Goal: Task Accomplishment & Management: Manage account settings

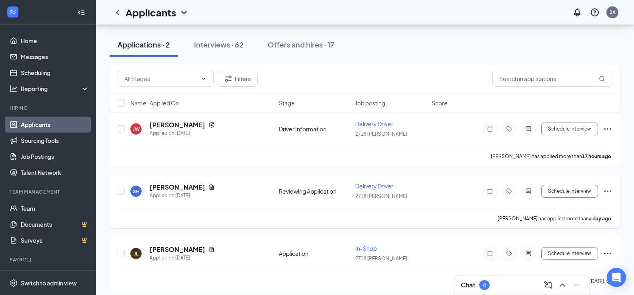
scroll to position [80, 0]
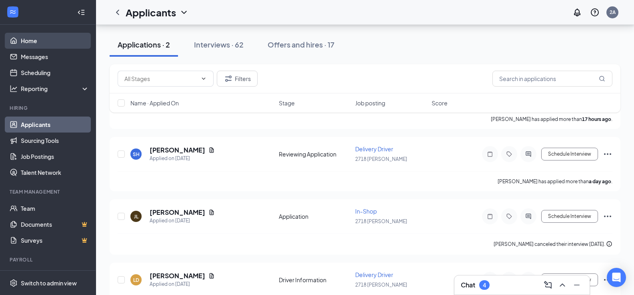
click at [49, 45] on link "Home" at bounding box center [55, 41] width 68 height 16
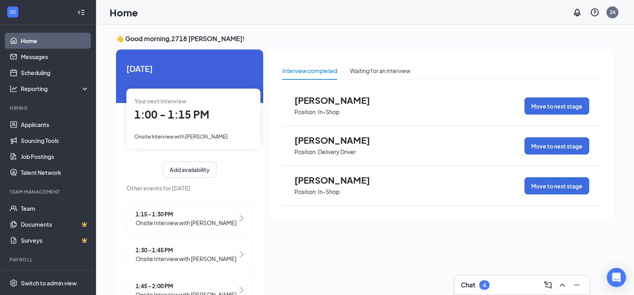
scroll to position [17, 0]
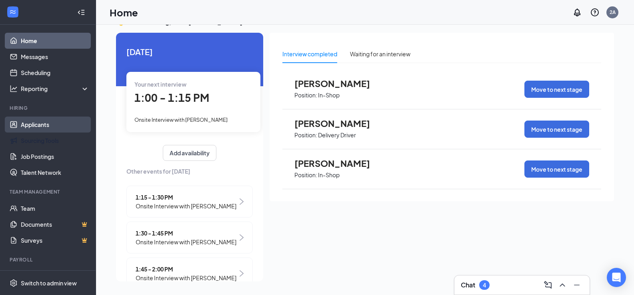
click at [44, 129] on link "Applicants" at bounding box center [55, 125] width 68 height 16
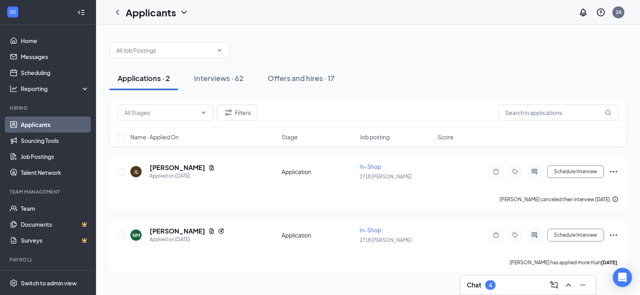
click at [224, 61] on div "Applications · 2 Interviews · 62 Offers and hires · 17" at bounding box center [368, 78] width 517 height 40
click at [303, 79] on div "Offers and hires · 17" at bounding box center [301, 78] width 67 height 10
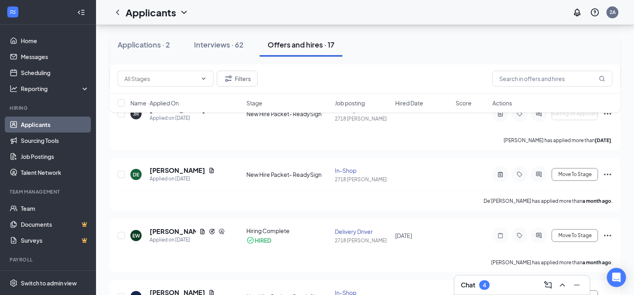
scroll to position [320, 0]
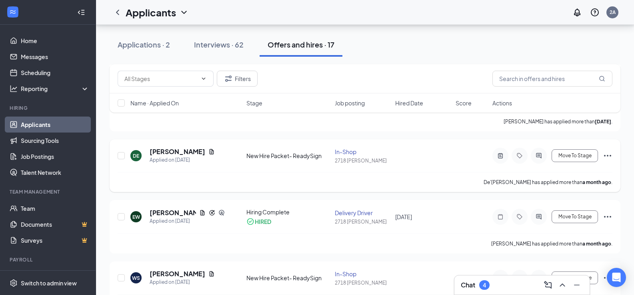
click at [610, 156] on icon "Ellipses" at bounding box center [607, 156] width 7 height 2
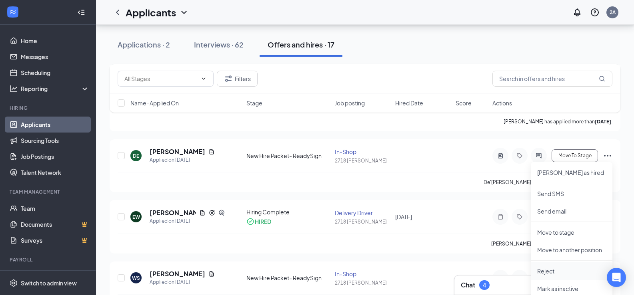
click at [550, 275] on p "Reject" at bounding box center [571, 272] width 69 height 8
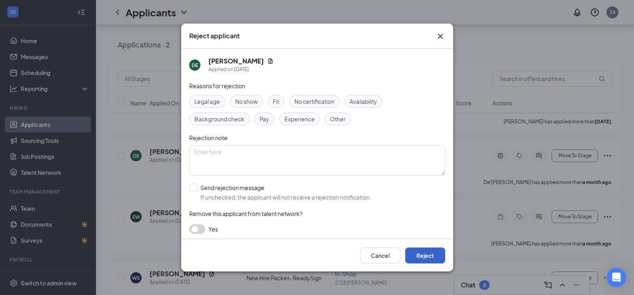
click at [434, 258] on button "Reject" at bounding box center [425, 256] width 40 height 16
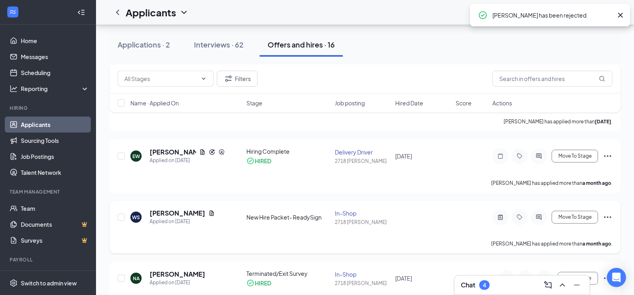
scroll to position [360, 0]
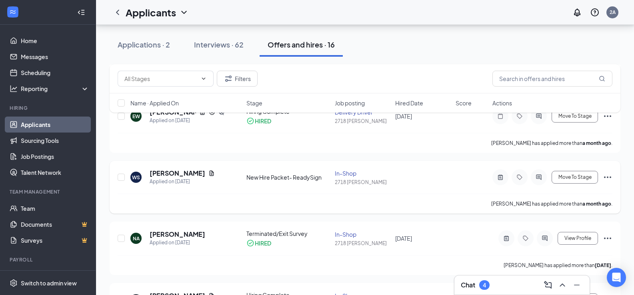
click at [607, 178] on icon "Ellipses" at bounding box center [607, 178] width 7 height 2
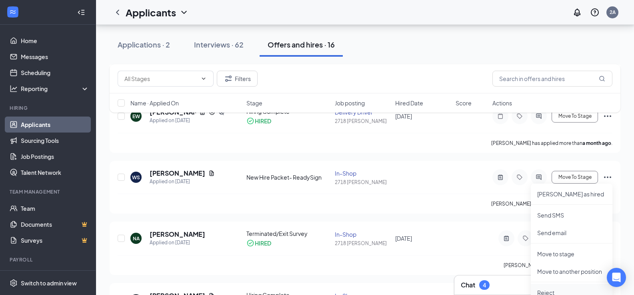
click at [544, 294] on p "Reject" at bounding box center [571, 293] width 69 height 8
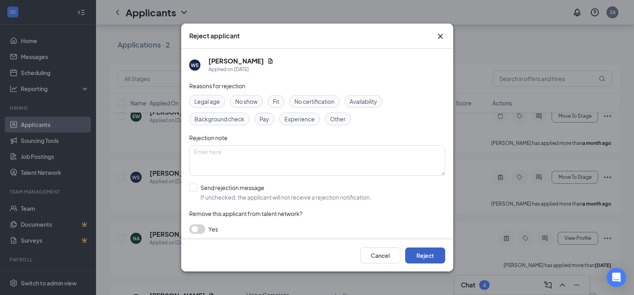
click at [430, 254] on button "Reject" at bounding box center [425, 256] width 40 height 16
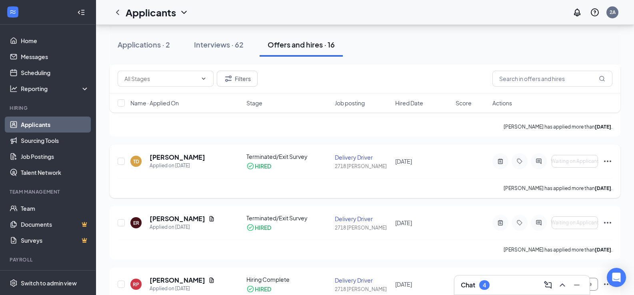
scroll to position [781, 0]
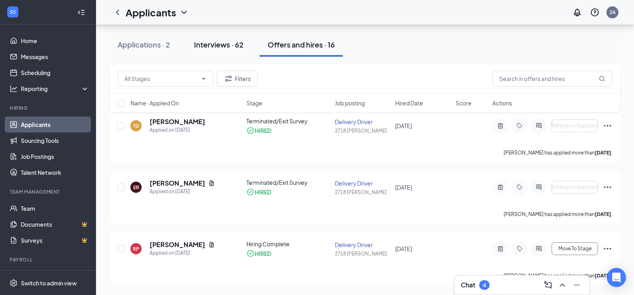
click at [210, 40] on div "Interviews · 62" at bounding box center [219, 45] width 50 height 10
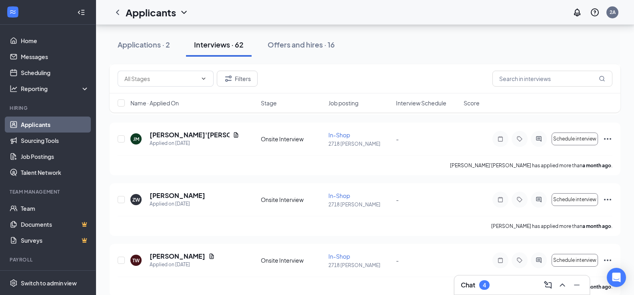
scroll to position [3629, 0]
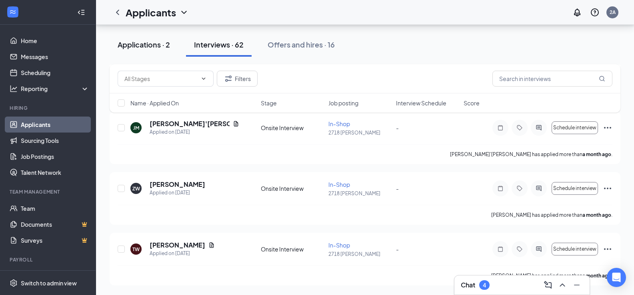
click at [134, 40] on div "Applications · 2" at bounding box center [144, 45] width 52 height 10
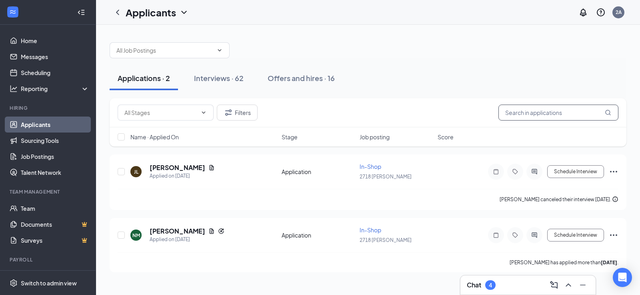
click at [531, 109] on input "text" at bounding box center [558, 113] width 120 height 16
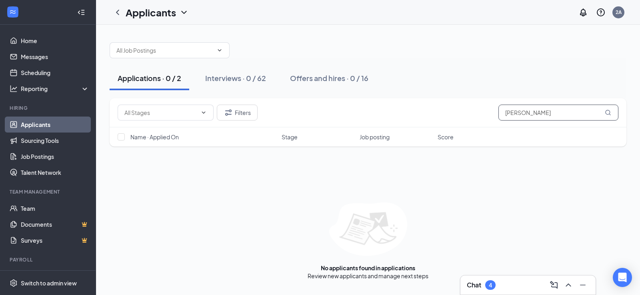
type input "[PERSON_NAME]"
click at [515, 281] on div "Chat 4" at bounding box center [528, 285] width 122 height 13
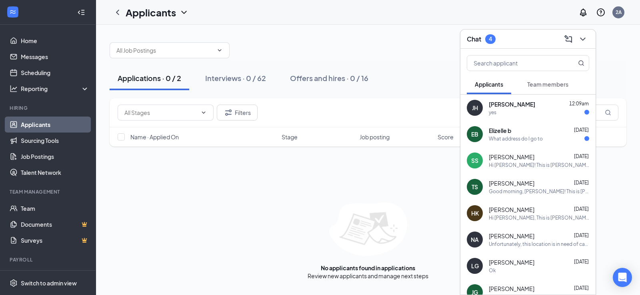
click at [520, 100] on span "[PERSON_NAME]" at bounding box center [512, 104] width 46 height 8
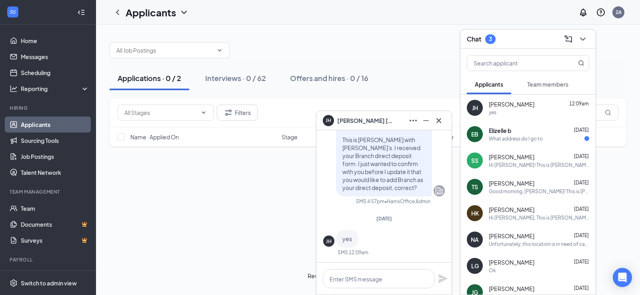
click at [504, 133] on span "Elizelle b" at bounding box center [500, 131] width 22 height 8
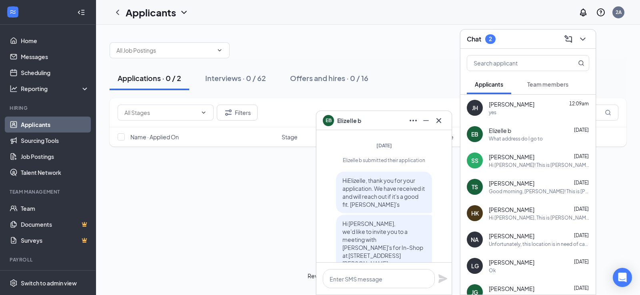
scroll to position [-358, 0]
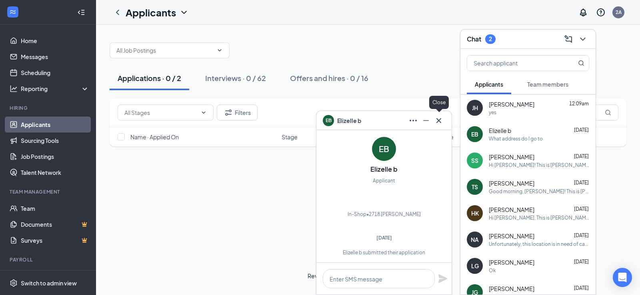
click at [435, 120] on icon "Cross" at bounding box center [439, 121] width 10 height 10
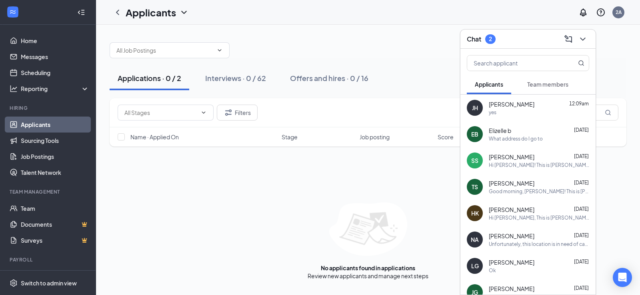
click at [533, 166] on div "Hi [PERSON_NAME]! This is [PERSON_NAME] with [PERSON_NAME]'s. Thank you for com…" at bounding box center [539, 165] width 100 height 7
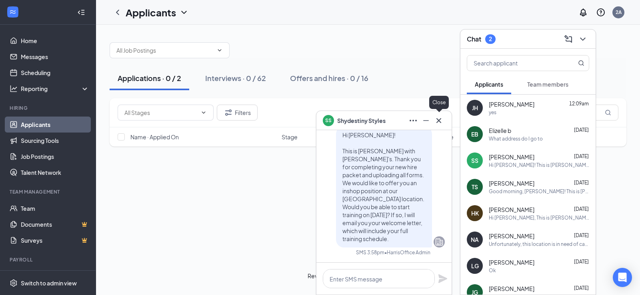
click at [438, 123] on icon "Cross" at bounding box center [439, 121] width 10 height 10
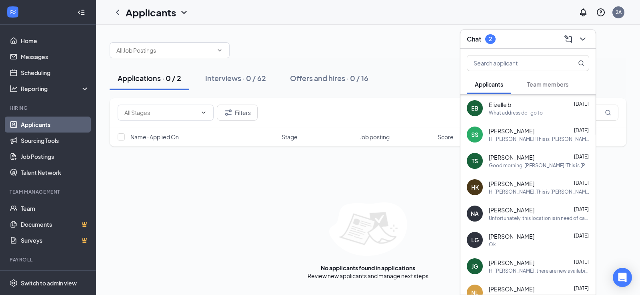
scroll to position [40, 0]
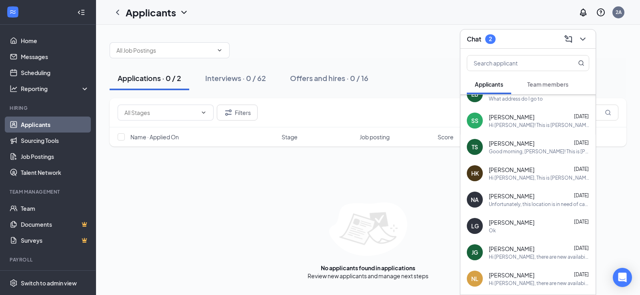
click at [532, 204] on div "Unfortunately, this location is in need of candidates who can work the lunch ru…" at bounding box center [539, 204] width 100 height 7
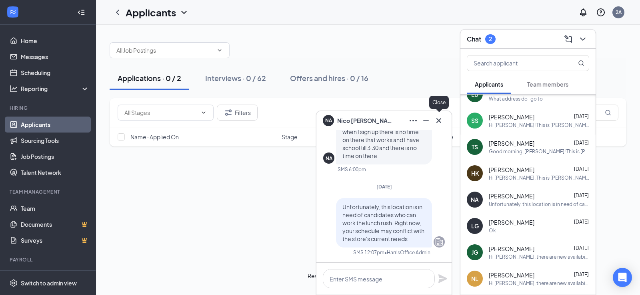
click at [438, 118] on icon "Cross" at bounding box center [439, 121] width 10 height 10
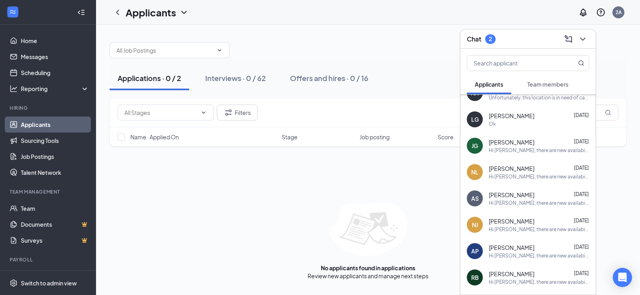
scroll to position [303, 0]
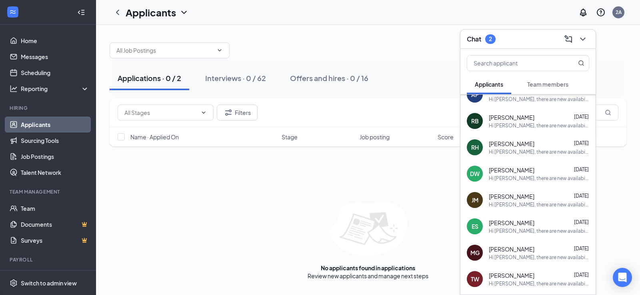
click at [261, 227] on div "No applicants found in applications Review new applicants and manage next steps" at bounding box center [368, 242] width 517 height 78
click at [261, 74] on div "Interviews · 0 / 62" at bounding box center [235, 78] width 61 height 10
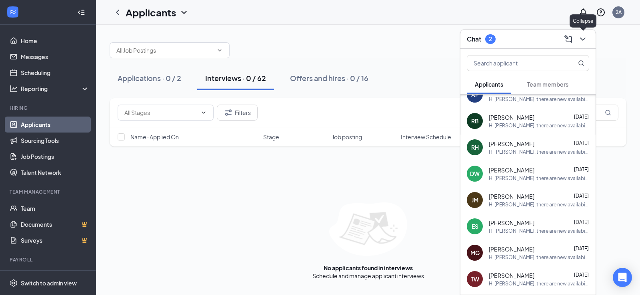
drag, startPoint x: 582, startPoint y: 40, endPoint x: 575, endPoint y: 56, distance: 16.9
click at [582, 40] on icon "ChevronDown" at bounding box center [583, 39] width 10 height 10
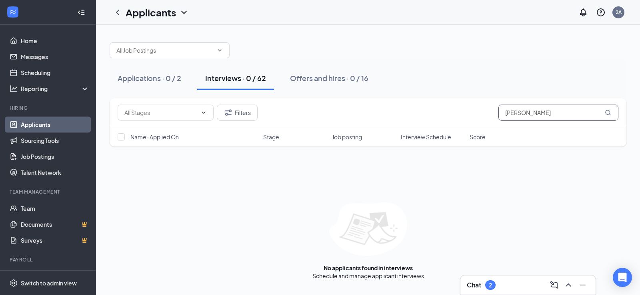
click at [573, 115] on input "[PERSON_NAME]" at bounding box center [558, 113] width 120 height 16
drag, startPoint x: 573, startPoint y: 115, endPoint x: 469, endPoint y: 128, distance: 104.4
click at [470, 131] on div "Filters [PERSON_NAME] Name · Applied On Stage Job posting Interview Schedule Sc…" at bounding box center [368, 122] width 517 height 48
click at [253, 76] on div "Applications · 0 / 2 Interviews · 0 / 62 Offers and hires · 0 / 16" at bounding box center [368, 78] width 517 height 24
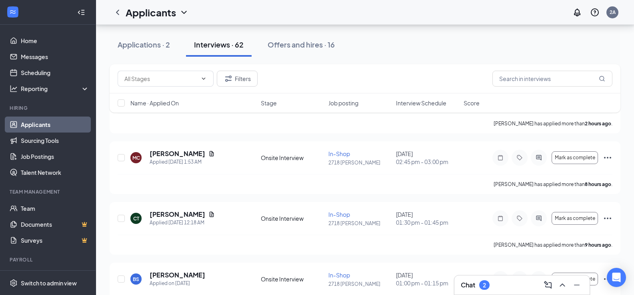
scroll to position [80, 0]
